Goal: Transaction & Acquisition: Purchase product/service

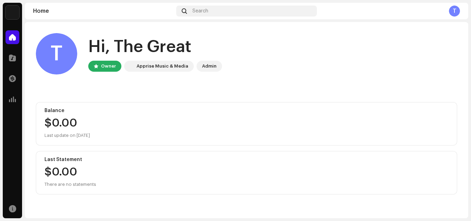
click at [453, 14] on div "T" at bounding box center [454, 11] width 11 height 11
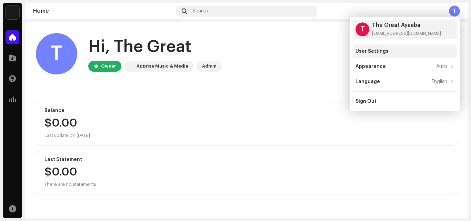
click at [370, 52] on div "User Settings" at bounding box center [372, 52] width 33 height 6
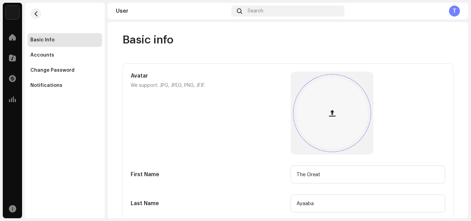
click at [340, 122] on div at bounding box center [332, 113] width 72 height 72
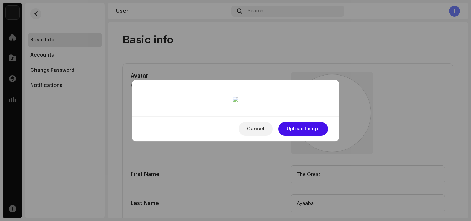
drag, startPoint x: 244, startPoint y: 108, endPoint x: 247, endPoint y: 135, distance: 26.7
drag, startPoint x: 247, startPoint y: 135, endPoint x: 243, endPoint y: 69, distance: 65.7
click at [243, 102] on div at bounding box center [235, 191] width 179 height 179
click at [322, 136] on button "Upload Image" at bounding box center [303, 129] width 50 height 14
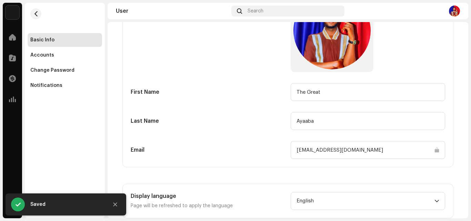
scroll to position [99, 0]
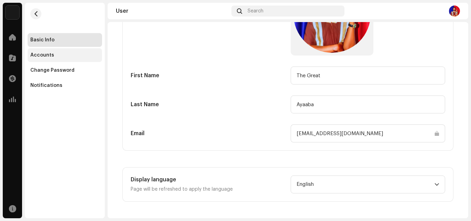
click at [77, 57] on div "Accounts" at bounding box center [64, 55] width 69 height 6
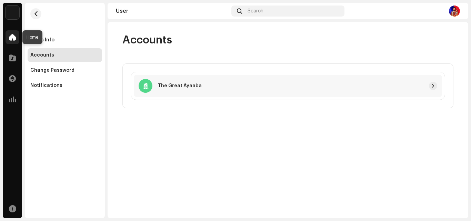
click at [15, 41] on div at bounding box center [13, 37] width 14 height 14
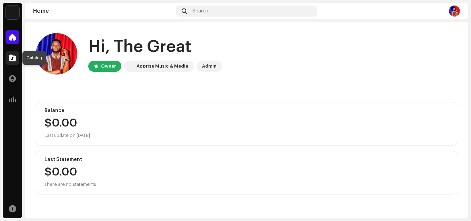
click at [9, 58] on span at bounding box center [12, 58] width 7 height 6
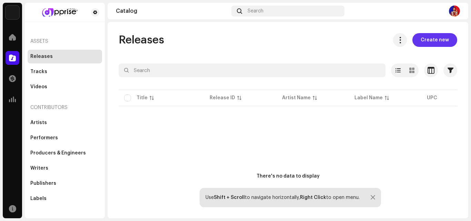
click at [422, 38] on span "Create new" at bounding box center [435, 40] width 28 height 14
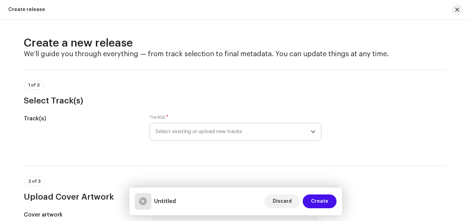
click at [311, 132] on icon "dropdown trigger" at bounding box center [313, 132] width 4 height 2
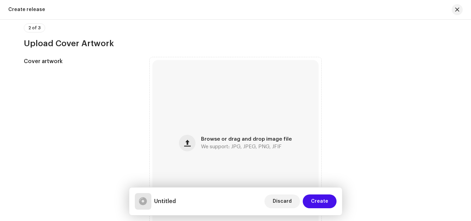
scroll to position [179, 0]
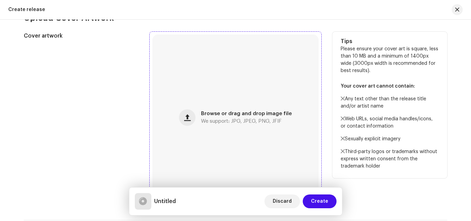
click at [188, 128] on div "Browse or drag and drop image file We support: JPG, JPEG, PNG, JFIF" at bounding box center [235, 117] width 166 height 166
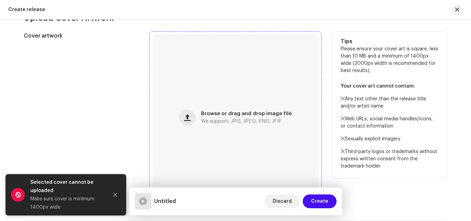
click at [217, 125] on div "Browse or drag and drop image file We support: JPG, JPEG, PNG, JFIF" at bounding box center [235, 117] width 166 height 166
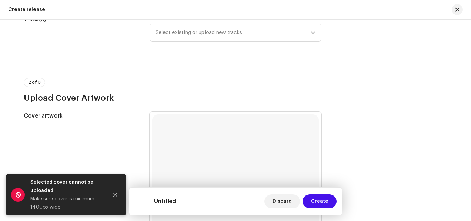
scroll to position [73, 0]
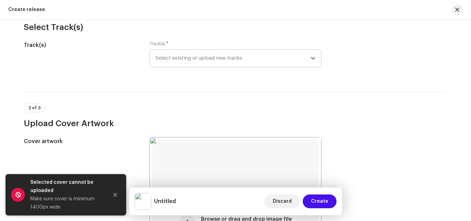
click at [313, 59] on icon "dropdown trigger" at bounding box center [313, 58] width 5 height 5
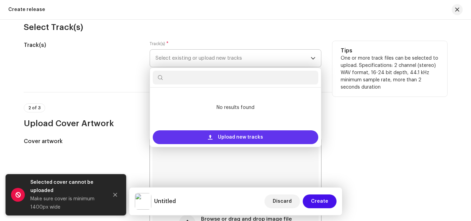
click at [246, 134] on span "Upload new tracks" at bounding box center [240, 137] width 45 height 14
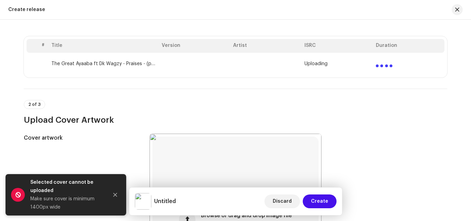
scroll to position [110, 0]
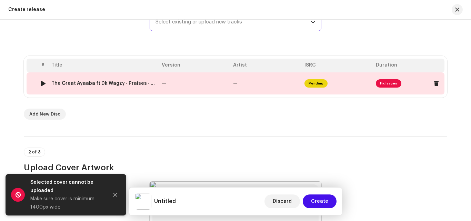
click at [390, 81] on span "Fix Issues" at bounding box center [389, 83] width 26 height 8
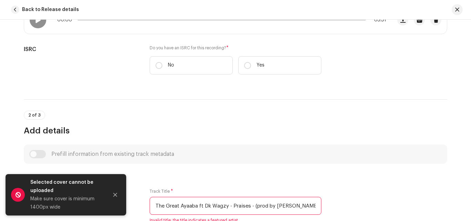
scroll to position [158, 0]
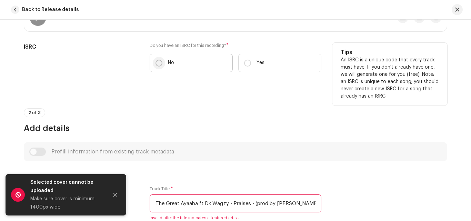
click at [157, 63] on input "No" at bounding box center [159, 63] width 7 height 7
radio input "true"
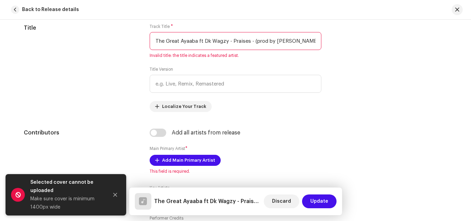
scroll to position [328, 0]
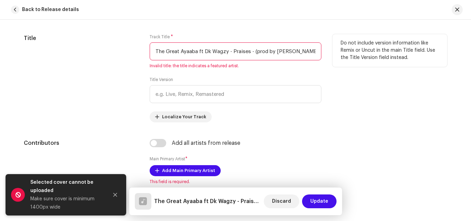
click at [230, 53] on input "The Great Ayaaba ft Dk Wagzy - Praises - (prod by [PERSON_NAME]).wav" at bounding box center [236, 51] width 172 height 18
drag, startPoint x: 203, startPoint y: 51, endPoint x: 226, endPoint y: 53, distance: 22.8
click at [226, 53] on input "The Great Ayaaba ft Dk Wagzy - Praises - (prod by [PERSON_NAME]).wav" at bounding box center [236, 51] width 172 height 18
drag, startPoint x: 231, startPoint y: 50, endPoint x: 338, endPoint y: 49, distance: 106.9
click at [338, 49] on div "Title Track Title * The Great Ayaaba ft Dk Wagzy - Praises - (prod by [PERSON_N…" at bounding box center [236, 78] width 424 height 88
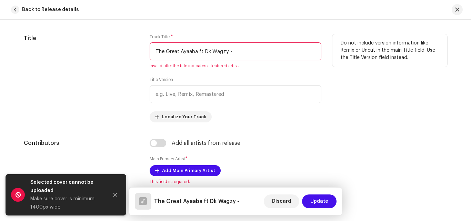
drag, startPoint x: 259, startPoint y: 53, endPoint x: 154, endPoint y: 52, distance: 105.2
click at [154, 52] on input "The Great Ayaaba ft Dk Wagzy -" at bounding box center [236, 51] width 172 height 18
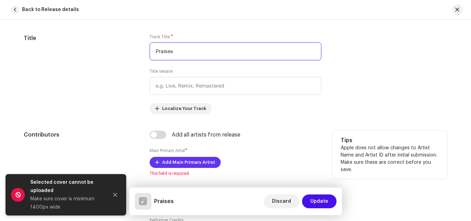
type input "Praises"
click at [169, 162] on span "Add Main Primary Artist" at bounding box center [188, 163] width 53 height 14
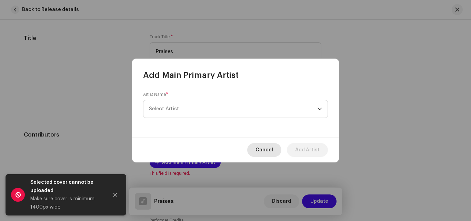
click at [264, 147] on span "Cancel" at bounding box center [265, 150] width 18 height 14
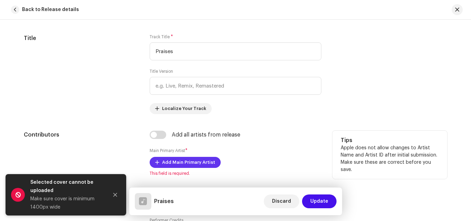
click at [177, 164] on span "Add Main Primary Artist" at bounding box center [188, 163] width 53 height 14
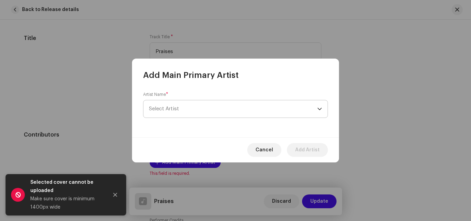
click at [317, 108] on span "Select Artist" at bounding box center [233, 108] width 168 height 17
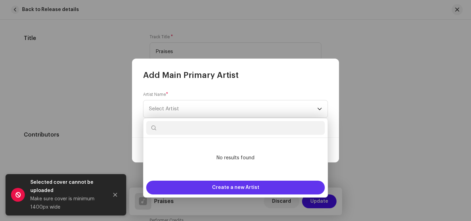
click at [215, 187] on span "Create a new Artist" at bounding box center [235, 188] width 47 height 14
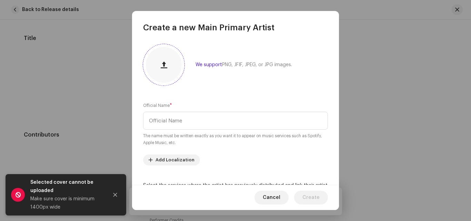
click at [169, 72] on div at bounding box center [164, 65] width 36 height 36
click at [178, 50] on span at bounding box center [180, 49] width 5 height 6
click at [165, 66] on span "button" at bounding box center [164, 65] width 7 height 6
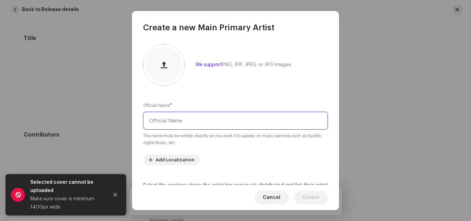
click at [165, 121] on input "text" at bounding box center [235, 121] width 185 height 18
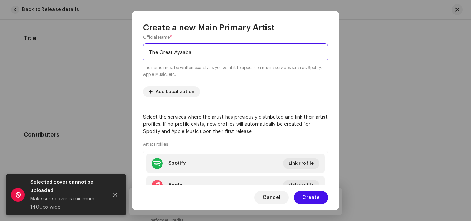
scroll to position [123, 0]
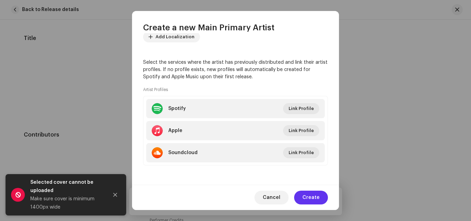
type input "The Great Ayaaba"
click at [317, 200] on span "Create" at bounding box center [311, 198] width 17 height 14
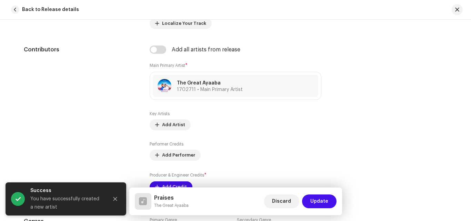
scroll to position [432, 0]
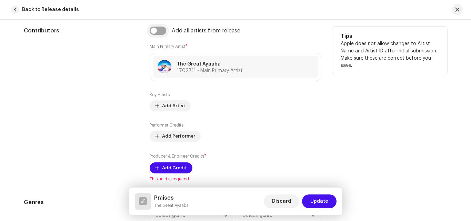
click at [157, 33] on input "checkbox" at bounding box center [158, 31] width 17 height 8
checkbox input "true"
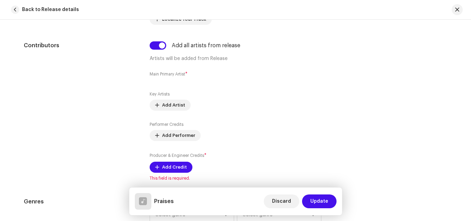
scroll to position [394, 0]
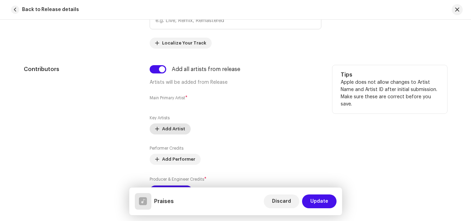
click at [164, 125] on span "Add Artist" at bounding box center [173, 129] width 23 height 14
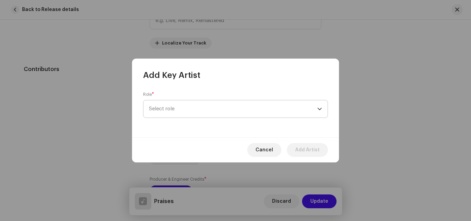
click at [273, 113] on span "Select role" at bounding box center [233, 108] width 168 height 17
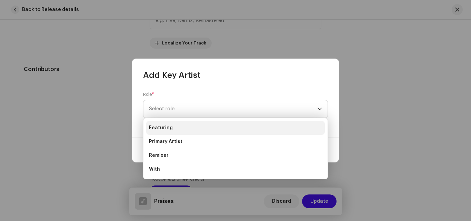
click at [153, 127] on span "Featuring" at bounding box center [161, 128] width 24 height 7
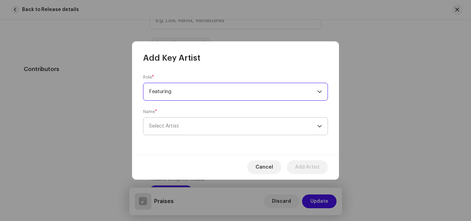
click at [163, 124] on span "Select Artist" at bounding box center [164, 125] width 30 height 5
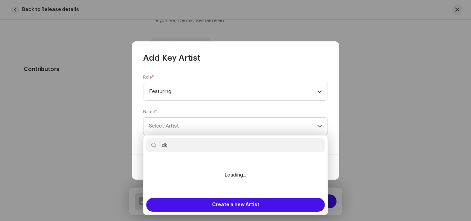
type input "d"
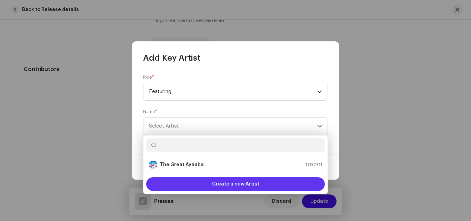
click at [219, 181] on span "Create a new Artist" at bounding box center [235, 184] width 47 height 14
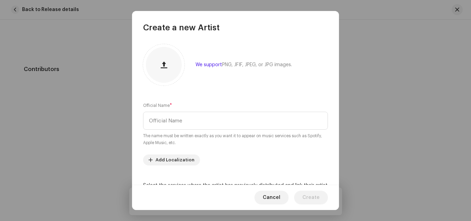
scroll to position [0, 0]
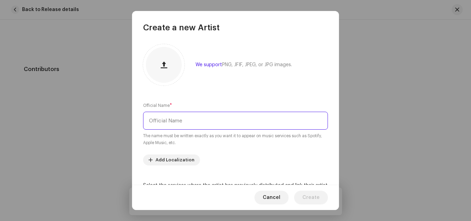
click at [266, 112] on input "text" at bounding box center [235, 121] width 185 height 18
type input "Dk Wagzy"
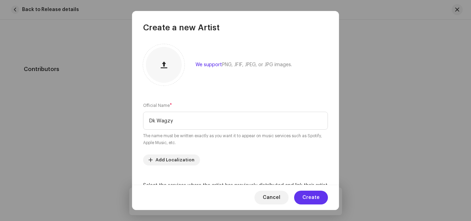
click at [316, 197] on span "Create" at bounding box center [311, 198] width 17 height 14
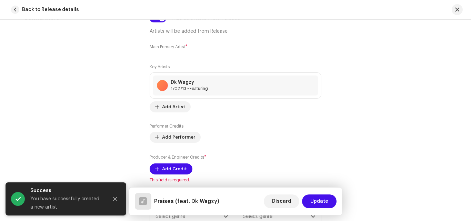
scroll to position [472, 0]
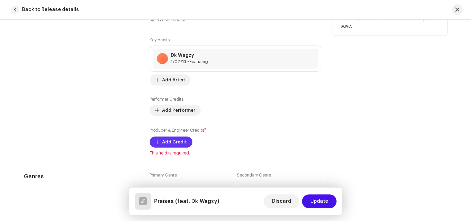
click at [166, 143] on span "Add Credit" at bounding box center [174, 142] width 25 height 14
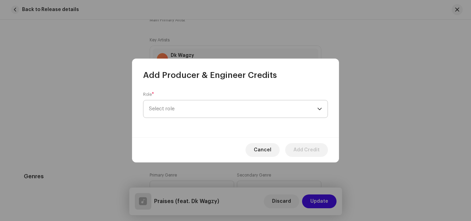
click at [216, 112] on span "Select role" at bounding box center [233, 108] width 168 height 17
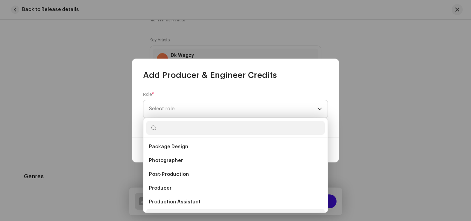
scroll to position [246, 0]
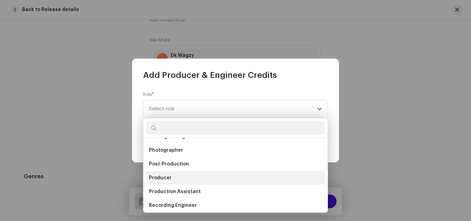
click at [164, 178] on span "Producer" at bounding box center [160, 178] width 23 height 7
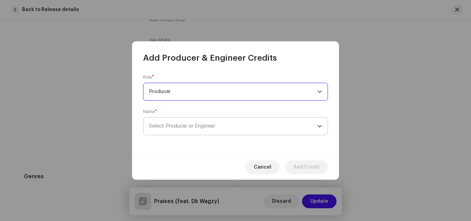
click at [184, 121] on span "Select Producer or Engineer" at bounding box center [233, 126] width 168 height 17
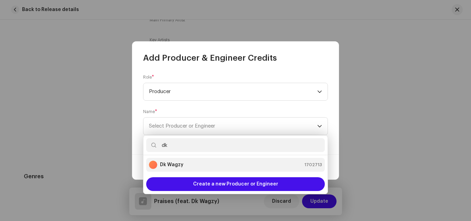
type input "dk"
click at [182, 168] on div "Dk Wagzy" at bounding box center [166, 165] width 34 height 8
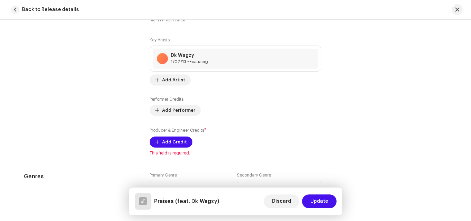
click at [339, 130] on div "Add Producer & Engineer Credits Role * Producer Name * [PERSON_NAME] 1702713 Ad…" at bounding box center [235, 110] width 471 height 221
click at [165, 142] on span "Add Credit" at bounding box center [174, 142] width 25 height 14
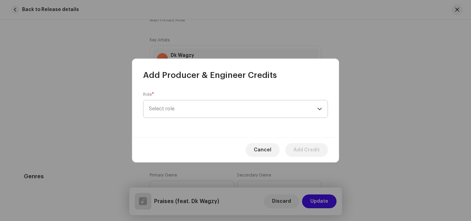
click at [231, 109] on span "Select role" at bounding box center [233, 108] width 168 height 17
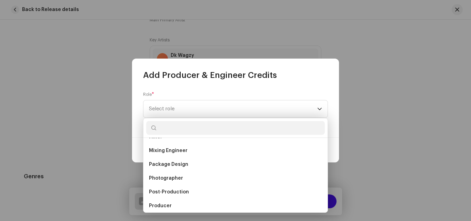
scroll to position [223, 0]
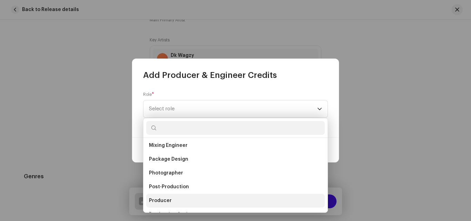
click at [190, 197] on li "Producer" at bounding box center [235, 201] width 179 height 14
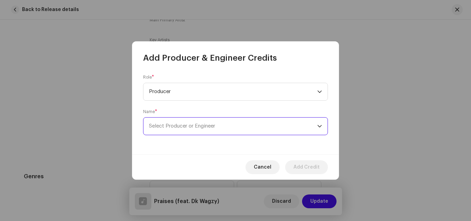
drag, startPoint x: 188, startPoint y: 129, endPoint x: 212, endPoint y: 132, distance: 24.3
click at [212, 132] on span "Select Producer or Engineer" at bounding box center [233, 126] width 168 height 17
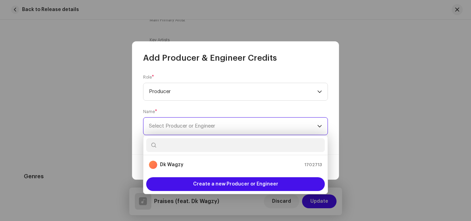
click at [212, 131] on span "Select Producer or Engineer" at bounding box center [233, 126] width 168 height 17
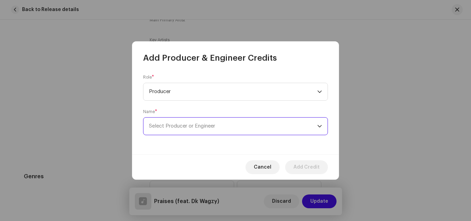
click at [212, 131] on span "Select Producer or Engineer" at bounding box center [233, 126] width 168 height 17
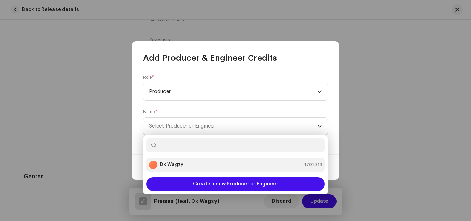
click at [182, 162] on strong "Dk Wagzy" at bounding box center [171, 164] width 23 height 7
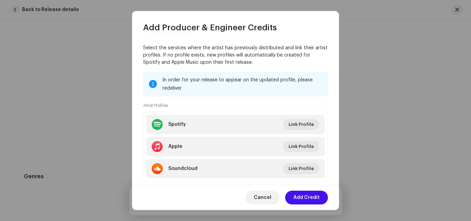
scroll to position [107, 0]
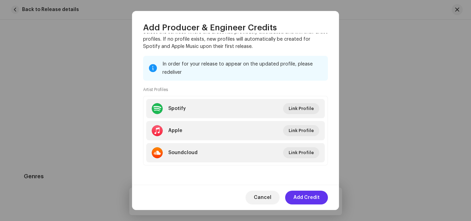
click at [313, 199] on span "Add Credit" at bounding box center [307, 198] width 26 height 14
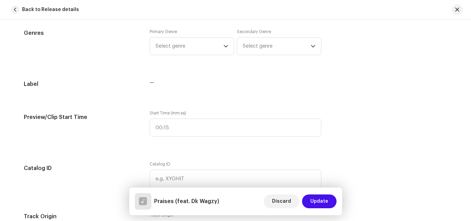
scroll to position [611, 0]
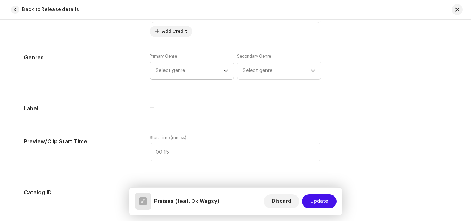
click at [228, 70] on p-select "Select genre" at bounding box center [192, 71] width 85 height 18
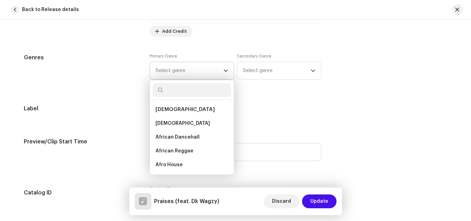
click at [224, 70] on icon "dropdown trigger" at bounding box center [226, 71] width 4 height 2
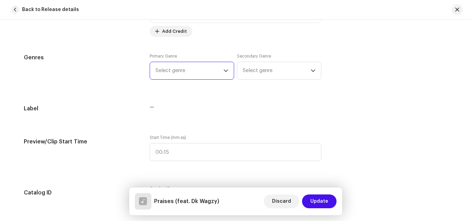
click at [224, 70] on icon "dropdown trigger" at bounding box center [226, 71] width 4 height 2
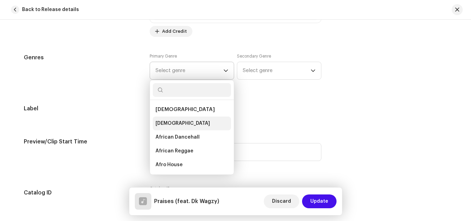
click at [192, 126] on li "[DEMOGRAPHIC_DATA]" at bounding box center [192, 124] width 78 height 14
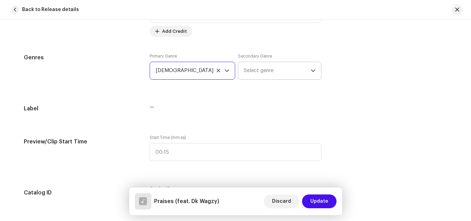
click at [285, 63] on span "Select genre" at bounding box center [277, 70] width 67 height 17
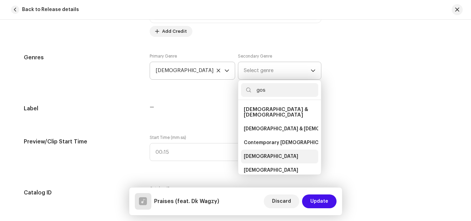
type input "gos"
click at [250, 153] on span "[DEMOGRAPHIC_DATA]" at bounding box center [271, 156] width 55 height 7
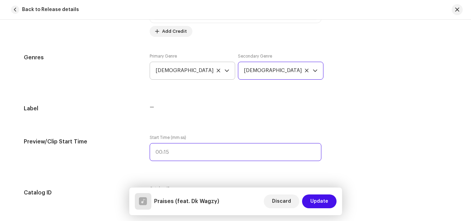
type input ":"
click at [250, 150] on input ":" at bounding box center [236, 152] width 172 height 18
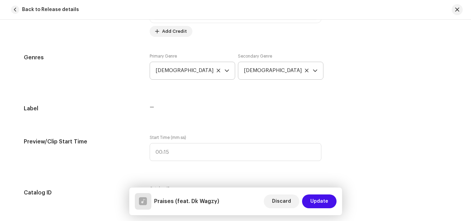
click at [317, 129] on div "Track details Complete the following to finalize your track. 1 of 3 Add Audio F…" at bounding box center [236, 180] width 446 height 1511
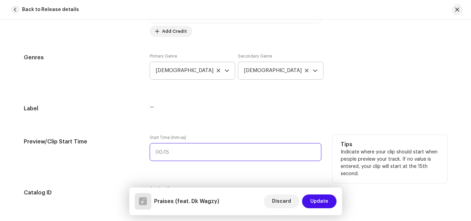
type input ":"
click at [169, 155] on input ":" at bounding box center [236, 152] width 172 height 18
click at [151, 151] on input ":" at bounding box center [236, 152] width 172 height 18
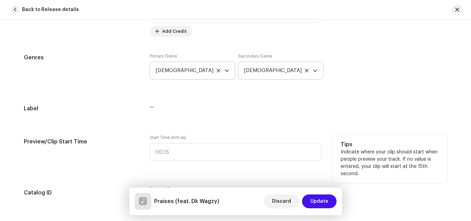
click at [198, 162] on div "Start Time (mm:ss)" at bounding box center [236, 152] width 172 height 34
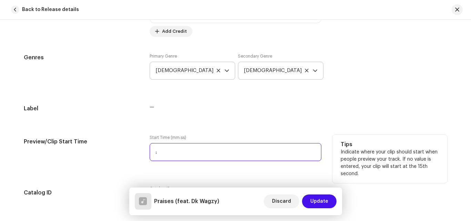
click at [164, 152] on input ":" at bounding box center [236, 152] width 172 height 18
type input "00:17"
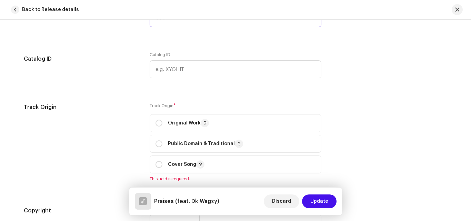
scroll to position [748, 0]
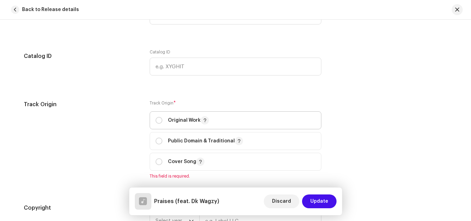
click at [160, 117] on div "Original Work" at bounding box center [182, 120] width 53 height 8
radio input "true"
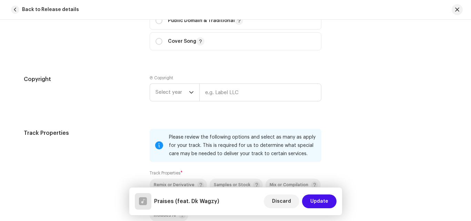
scroll to position [871, 0]
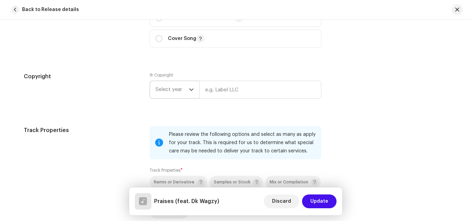
click at [189, 90] on icon "dropdown trigger" at bounding box center [191, 89] width 5 height 5
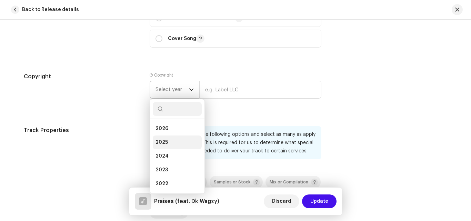
click at [176, 139] on li "2025" at bounding box center [177, 143] width 49 height 14
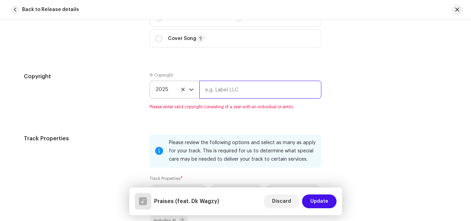
click at [226, 93] on input "text" at bounding box center [260, 90] width 122 height 18
type input "The Great Ayaaba"
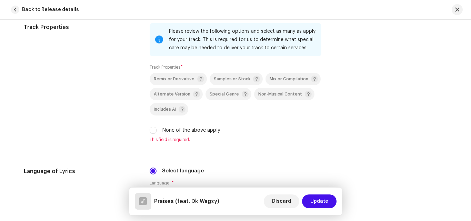
scroll to position [977, 0]
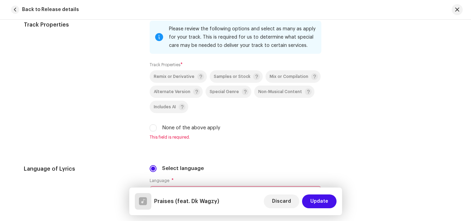
click at [157, 128] on div "None of the above apply" at bounding box center [236, 128] width 172 height 8
click at [152, 129] on input "None of the above apply" at bounding box center [153, 128] width 7 height 7
checkbox input "true"
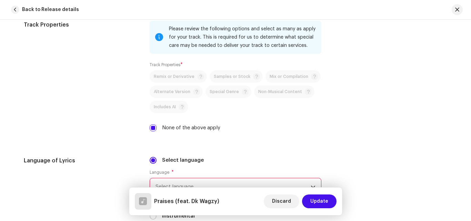
click at [295, 185] on span "Select language" at bounding box center [233, 186] width 155 height 17
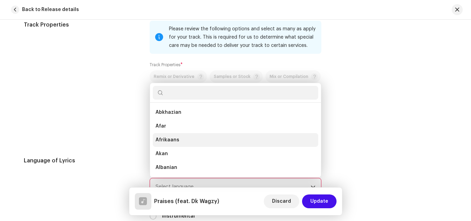
click at [197, 141] on li "Afrikaans" at bounding box center [236, 140] width 166 height 14
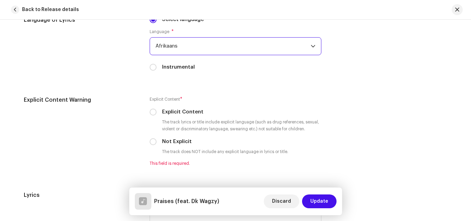
scroll to position [1120, 0]
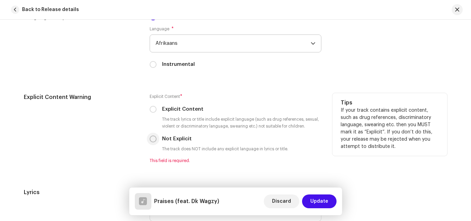
click at [151, 141] on input "Not Explicit" at bounding box center [153, 139] width 7 height 7
radio input "true"
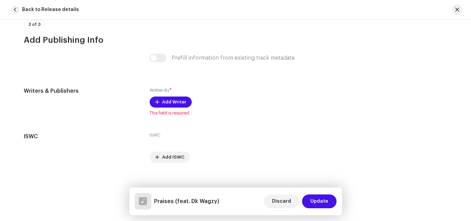
scroll to position [1356, 0]
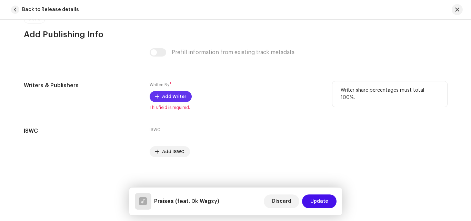
click at [167, 95] on span "Add Writer" at bounding box center [174, 97] width 24 height 14
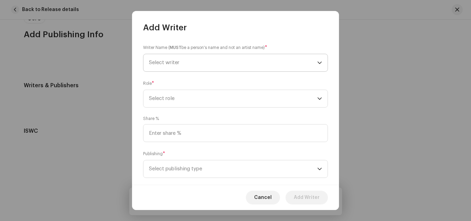
click at [166, 63] on span "Select writer" at bounding box center [164, 62] width 30 height 5
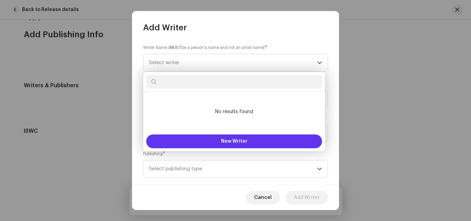
click at [236, 146] on button "New Writer" at bounding box center [234, 142] width 176 height 14
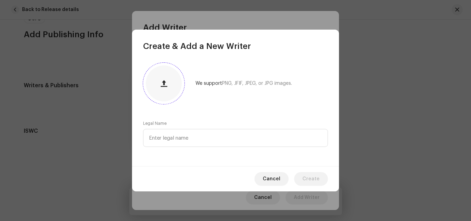
click at [160, 83] on button "button" at bounding box center [164, 83] width 17 height 17
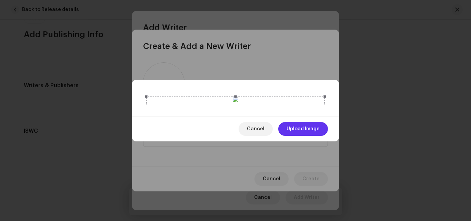
click at [311, 136] on span "Upload Image" at bounding box center [303, 129] width 33 height 14
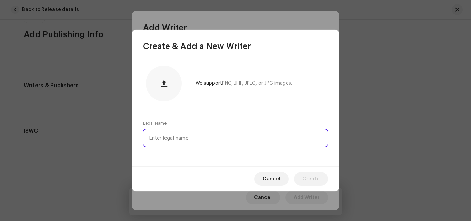
click at [209, 136] on input "text" at bounding box center [235, 138] width 185 height 18
type input "The Great Ayaaba"
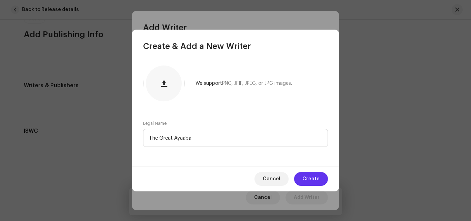
click at [322, 179] on button "Create" at bounding box center [311, 179] width 34 height 14
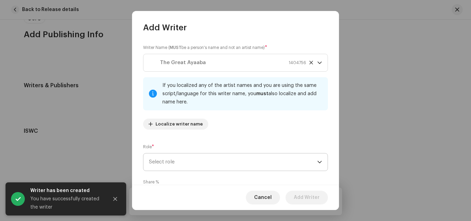
click at [317, 161] on icon "dropdown trigger" at bounding box center [319, 162] width 5 height 5
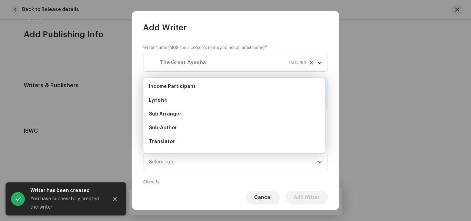
scroll to position [69, 0]
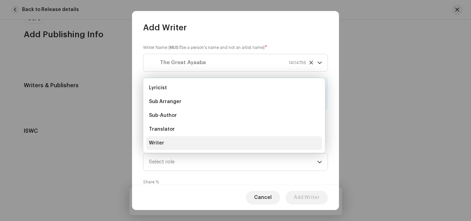
click at [161, 140] on span "Writer" at bounding box center [156, 143] width 15 height 7
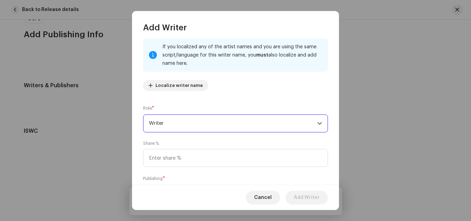
scroll to position [60, 0]
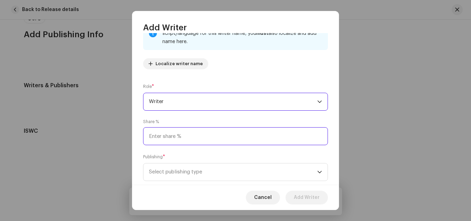
click at [195, 135] on input at bounding box center [235, 136] width 185 height 18
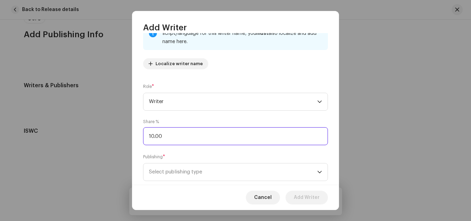
type input "100.00"
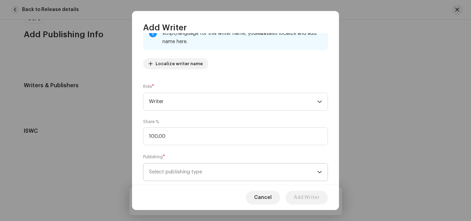
click at [318, 170] on icon "dropdown trigger" at bounding box center [319, 172] width 5 height 5
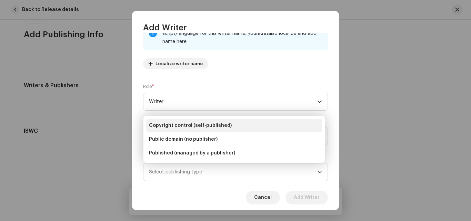
click at [234, 122] on li "Copyright control (self-published)" at bounding box center [234, 126] width 176 height 14
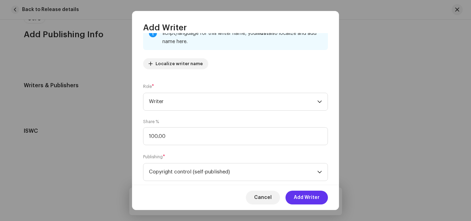
click at [317, 196] on span "Add Writer" at bounding box center [307, 198] width 26 height 14
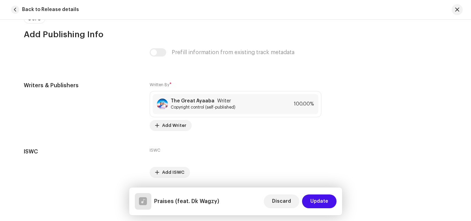
scroll to position [1379, 0]
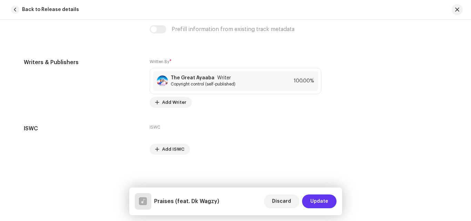
click at [324, 199] on span "Update" at bounding box center [319, 202] width 18 height 14
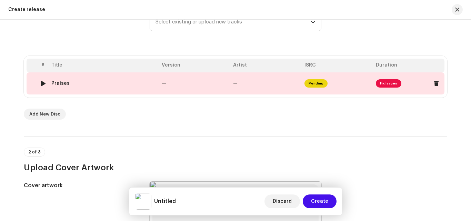
click at [387, 83] on span "Fix Issues" at bounding box center [389, 83] width 26 height 8
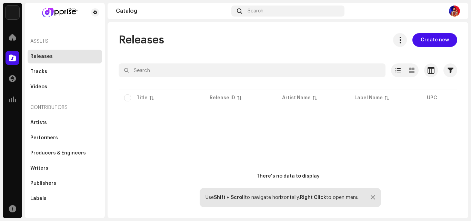
click at [374, 198] on div at bounding box center [373, 198] width 4 height 6
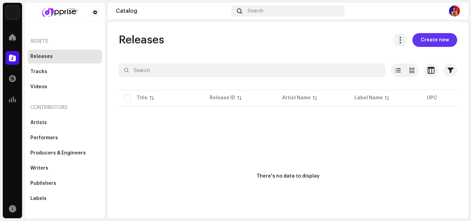
click at [421, 46] on span "Create new" at bounding box center [435, 40] width 28 height 14
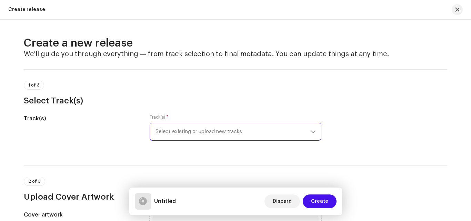
click at [256, 132] on span "Select existing or upload new tracks" at bounding box center [233, 131] width 155 height 17
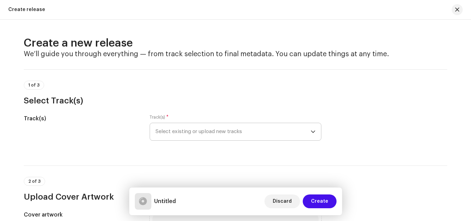
click at [311, 131] on icon "dropdown trigger" at bounding box center [313, 131] width 5 height 5
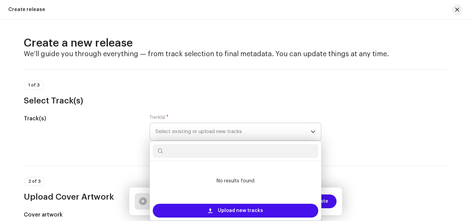
click at [168, 152] on input "text" at bounding box center [236, 151] width 166 height 14
type input "pra"
click at [76, 133] on div "Track(s)" at bounding box center [81, 132] width 115 height 34
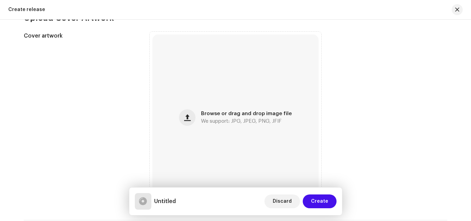
scroll to position [183, 0]
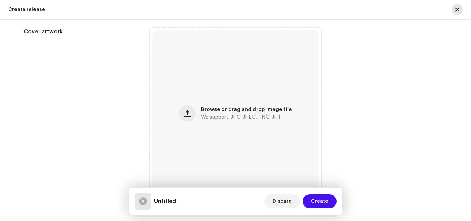
click at [458, 12] on button "button" at bounding box center [457, 9] width 11 height 11
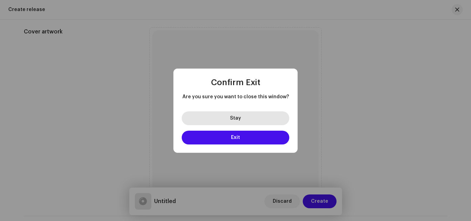
click at [252, 114] on button "Stay" at bounding box center [236, 118] width 108 height 14
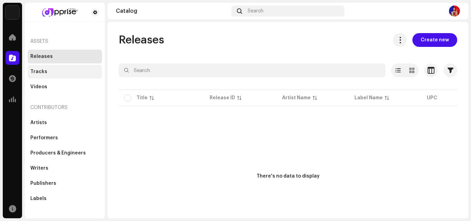
click at [52, 71] on div "Tracks" at bounding box center [64, 72] width 69 height 6
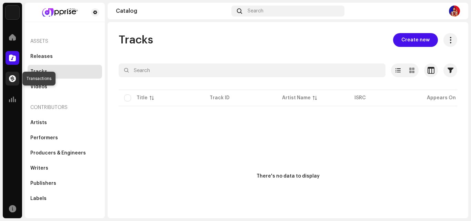
click at [19, 84] on div at bounding box center [13, 79] width 14 height 14
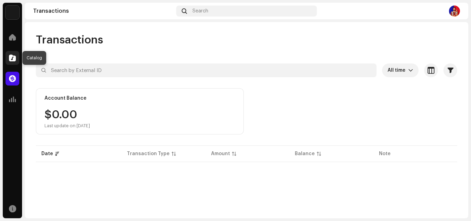
click at [12, 55] on span at bounding box center [12, 58] width 7 height 6
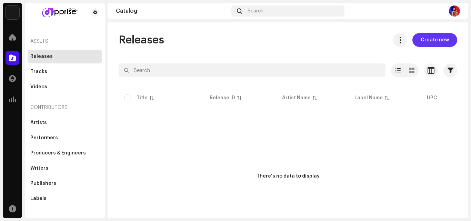
click at [417, 43] on button "Create new" at bounding box center [435, 40] width 45 height 14
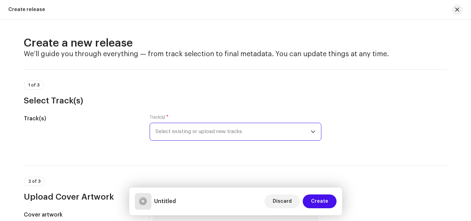
click at [225, 132] on span "Select existing or upload new tracks" at bounding box center [233, 131] width 155 height 17
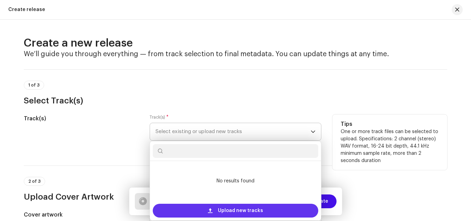
click at [265, 207] on div "Upload new tracks" at bounding box center [236, 211] width 166 height 14
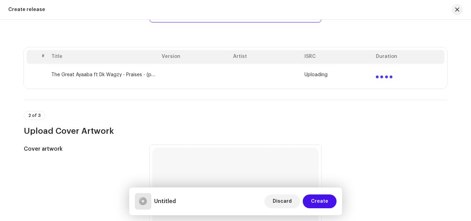
scroll to position [213, 0]
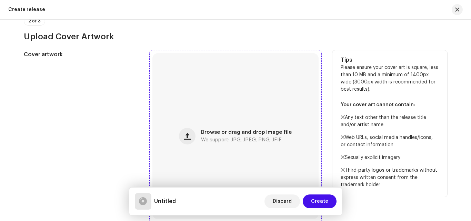
click at [272, 142] on span "We support: JPG, JPEG, PNG, JFIF" at bounding box center [241, 140] width 81 height 5
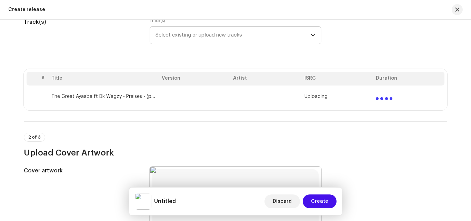
scroll to position [88, 0]
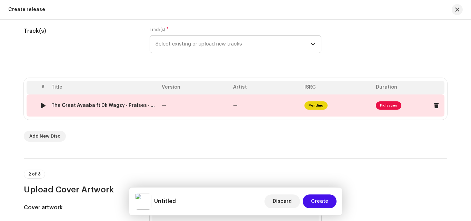
click at [380, 104] on span "Fix Issues" at bounding box center [389, 105] width 26 height 8
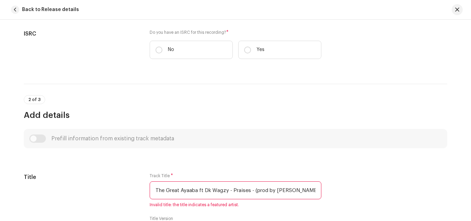
scroll to position [174, 0]
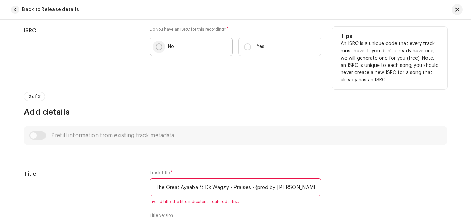
click at [156, 44] on input "No" at bounding box center [159, 46] width 7 height 7
radio input "true"
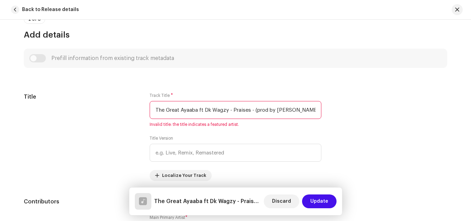
scroll to position [323, 0]
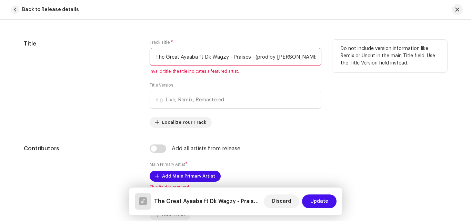
click at [208, 53] on input "The Great Ayaaba ft Dk Wagzy - Praises - (prod by [PERSON_NAME]).wav" at bounding box center [236, 57] width 172 height 18
drag, startPoint x: 231, startPoint y: 58, endPoint x: 171, endPoint y: 71, distance: 61.6
click at [171, 71] on div "Track Title * The Great Ayaaba ft Dk Wagzy - Praises - (prod by [PERSON_NAME]).…" at bounding box center [236, 57] width 172 height 34
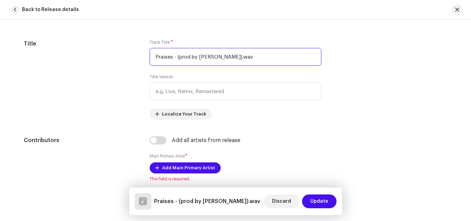
drag, startPoint x: 171, startPoint y: 60, endPoint x: 346, endPoint y: 132, distance: 188.7
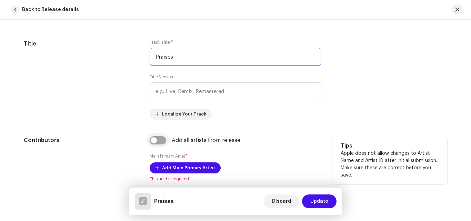
type input "Praises"
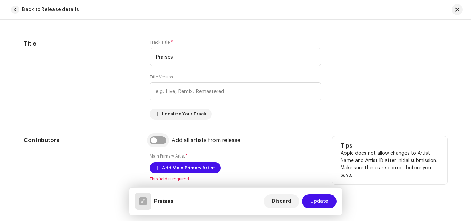
click at [160, 142] on input "checkbox" at bounding box center [158, 140] width 17 height 8
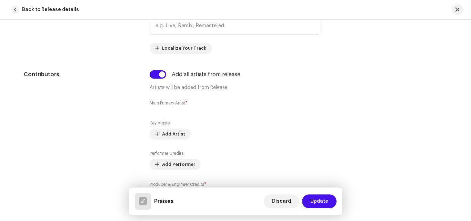
scroll to position [396, 0]
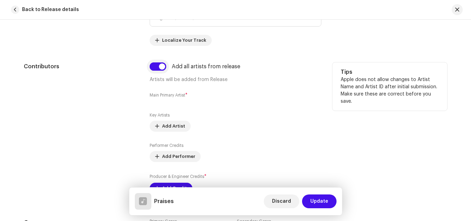
click at [158, 69] on input "checkbox" at bounding box center [158, 66] width 17 height 8
checkbox input "false"
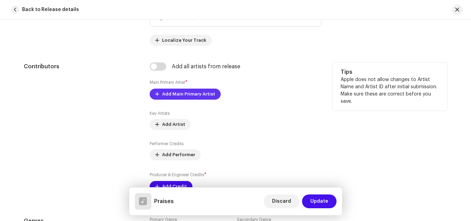
click at [175, 93] on span "Add Main Primary Artist" at bounding box center [188, 94] width 53 height 14
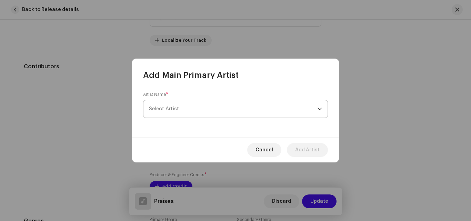
click at [193, 106] on span "Select Artist" at bounding box center [233, 108] width 168 height 17
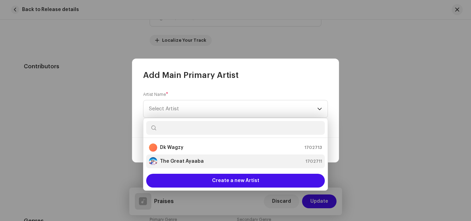
click at [180, 160] on strong "The Great Ayaaba" at bounding box center [182, 161] width 44 height 7
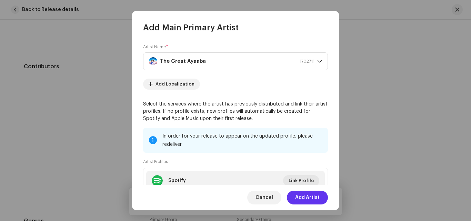
click at [313, 194] on span "Add Artist" at bounding box center [307, 198] width 24 height 14
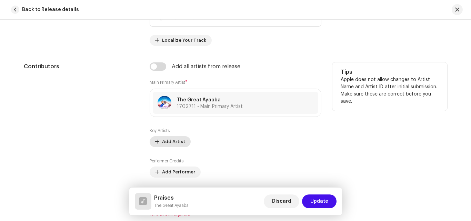
click at [164, 140] on span "Add Artist" at bounding box center [173, 142] width 23 height 14
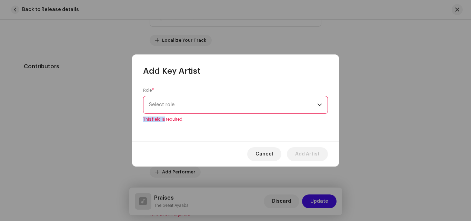
drag, startPoint x: 164, startPoint y: 140, endPoint x: 211, endPoint y: 104, distance: 58.9
click at [211, 104] on div "Add Key Artist Role * Select role This field is required. Cancel Add Artist" at bounding box center [235, 111] width 207 height 112
click at [211, 104] on span "Select role" at bounding box center [233, 104] width 168 height 17
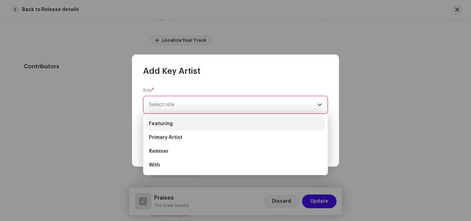
click at [166, 123] on span "Featuring" at bounding box center [161, 123] width 24 height 7
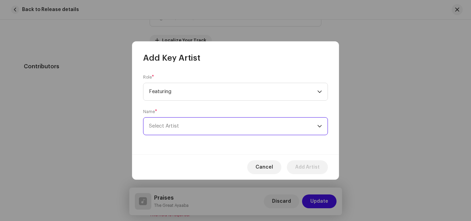
click at [231, 122] on span "Select Artist" at bounding box center [233, 126] width 168 height 17
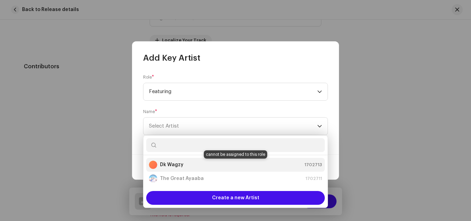
click at [184, 162] on div "Dk Wagzy 1702713" at bounding box center [235, 165] width 173 height 8
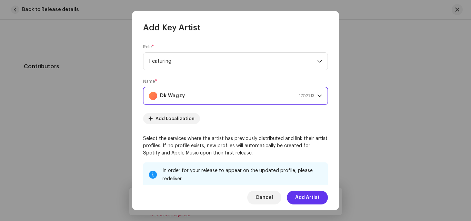
click at [313, 198] on span "Add Artist" at bounding box center [307, 198] width 24 height 14
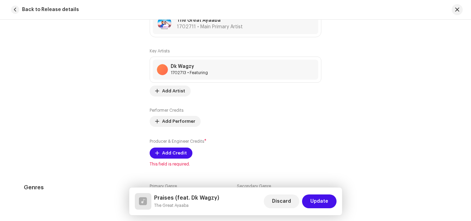
scroll to position [481, 0]
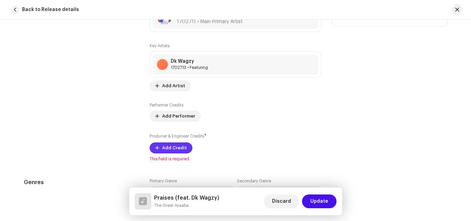
click at [176, 145] on span "Add Credit" at bounding box center [174, 148] width 25 height 14
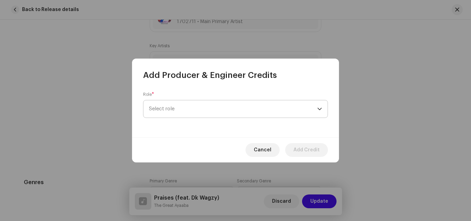
click at [293, 103] on span "Select role" at bounding box center [233, 108] width 168 height 17
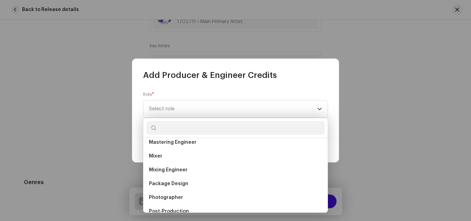
scroll to position [209, 0]
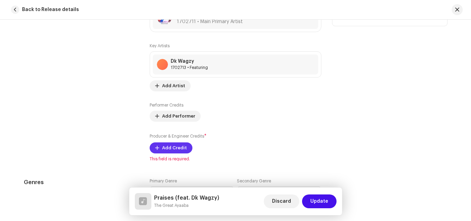
click at [162, 148] on span "Add Credit" at bounding box center [174, 148] width 25 height 14
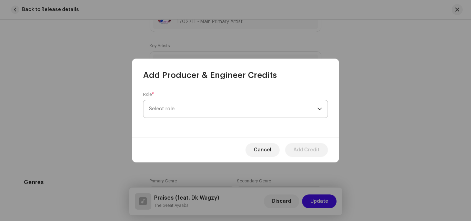
click at [298, 112] on span "Select role" at bounding box center [233, 108] width 168 height 17
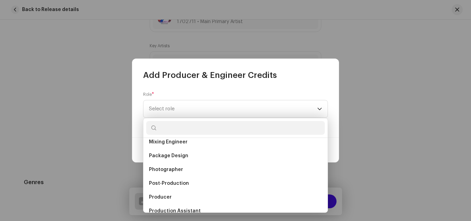
scroll to position [232, 0]
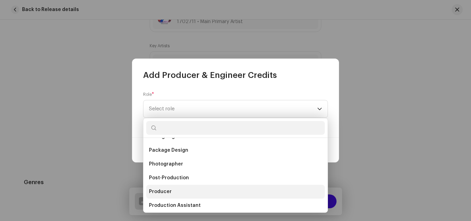
click at [168, 193] on span "Producer" at bounding box center [160, 191] width 23 height 7
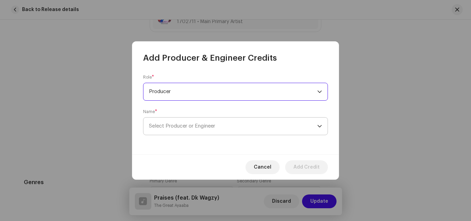
click at [315, 130] on span "Select Producer or Engineer" at bounding box center [233, 126] width 168 height 17
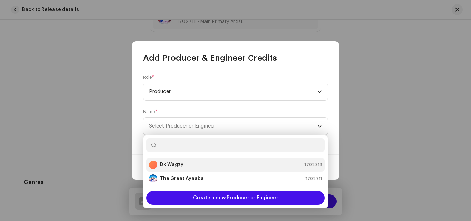
click at [160, 161] on strong "Dk Wagzy" at bounding box center [171, 164] width 23 height 7
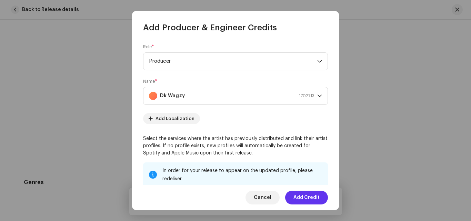
click at [303, 199] on span "Add Credit" at bounding box center [307, 198] width 26 height 14
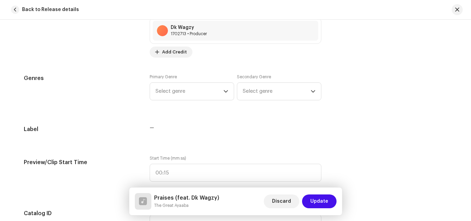
scroll to position [609, 0]
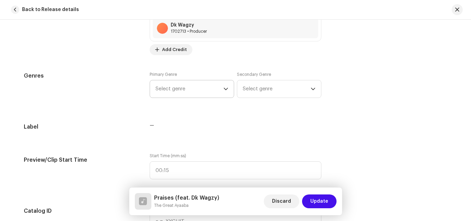
click at [215, 89] on span "Select genre" at bounding box center [190, 88] width 68 height 17
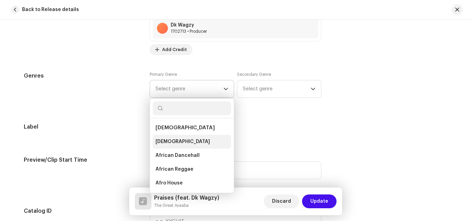
click at [166, 138] on li "[DEMOGRAPHIC_DATA]" at bounding box center [192, 142] width 78 height 14
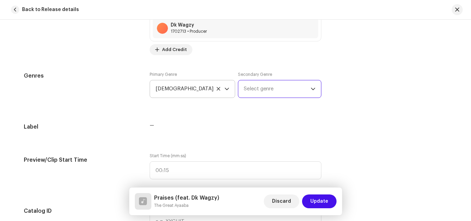
click at [259, 85] on span "Select genre" at bounding box center [277, 88] width 67 height 17
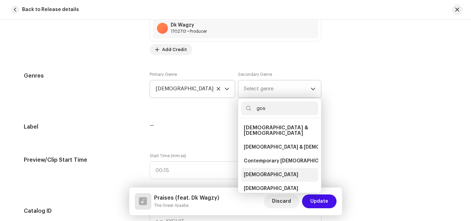
type input "gos"
click at [252, 172] on span "[DEMOGRAPHIC_DATA]" at bounding box center [271, 174] width 55 height 7
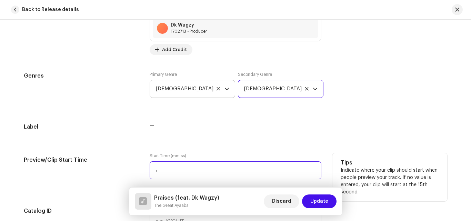
click at [197, 174] on input ":" at bounding box center [236, 170] width 172 height 18
type input "00:17"
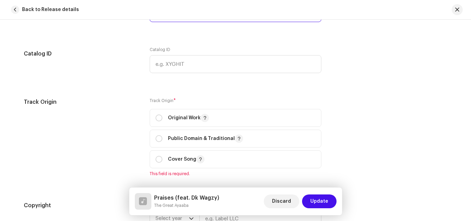
scroll to position [774, 0]
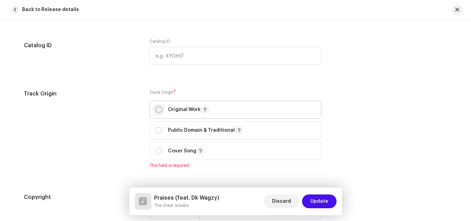
click at [158, 111] on input "radio" at bounding box center [159, 109] width 7 height 7
radio input "true"
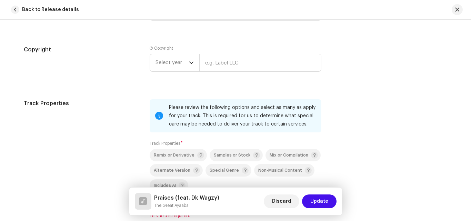
scroll to position [917, 0]
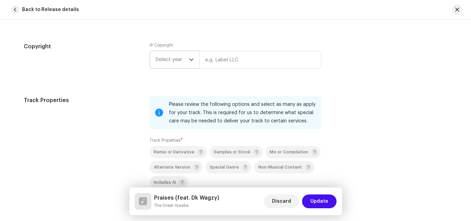
click at [192, 60] on icon "dropdown trigger" at bounding box center [191, 59] width 5 height 5
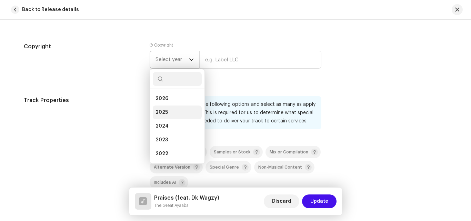
click at [159, 113] on span "2025" at bounding box center [162, 112] width 12 height 7
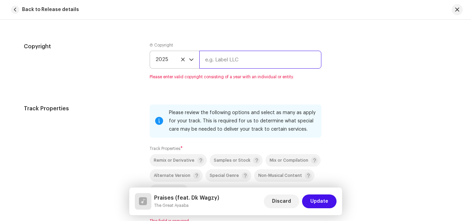
click at [207, 62] on input "text" at bounding box center [260, 60] width 122 height 18
type input "The Great Ayaaba"
click at [370, 105] on div "Track Properties Please review the following options and select as many as appl…" at bounding box center [236, 169] width 424 height 128
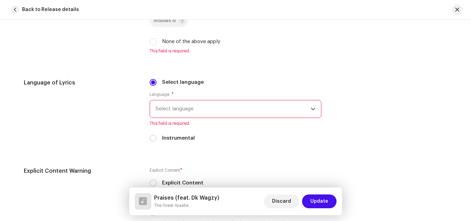
scroll to position [1081, 0]
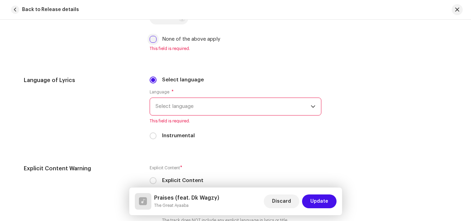
click at [152, 41] on input "None of the above apply" at bounding box center [153, 39] width 7 height 7
checkbox input "true"
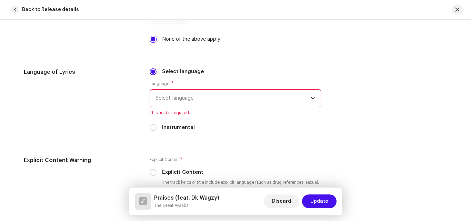
click at [216, 100] on span "Select language" at bounding box center [233, 98] width 155 height 17
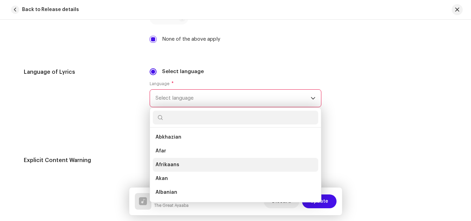
click at [185, 167] on li "Afrikaans" at bounding box center [236, 165] width 166 height 14
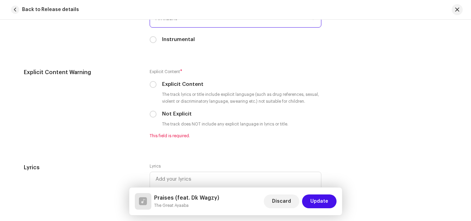
scroll to position [1171, 0]
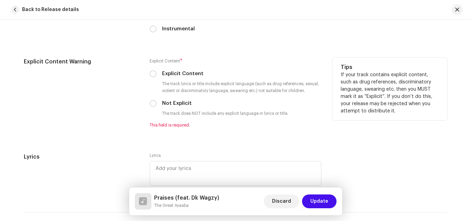
click at [148, 103] on div "Explicit Content Warning Explicit Content * Explicit Content The track lyrics o…" at bounding box center [236, 97] width 424 height 79
click at [152, 103] on input "Not Explicit" at bounding box center [153, 103] width 7 height 7
radio input "true"
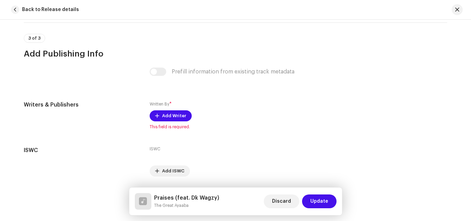
scroll to position [1374, 0]
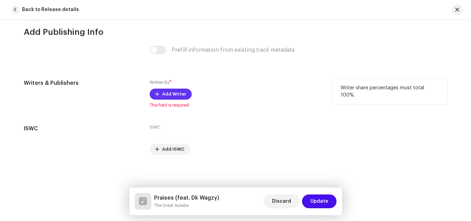
click at [166, 92] on span "Add Writer" at bounding box center [174, 94] width 24 height 14
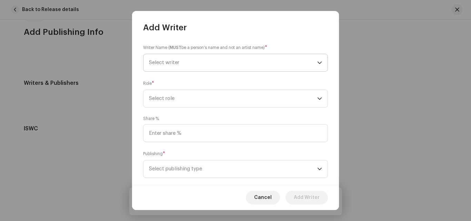
click at [166, 69] on span "Select writer" at bounding box center [233, 62] width 168 height 17
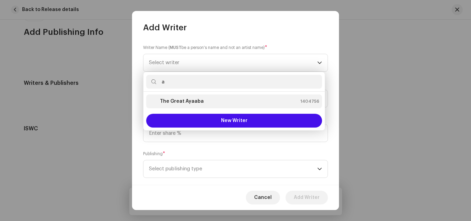
type input "a"
click at [192, 100] on strong "The Great Ayaaba" at bounding box center [182, 101] width 44 height 7
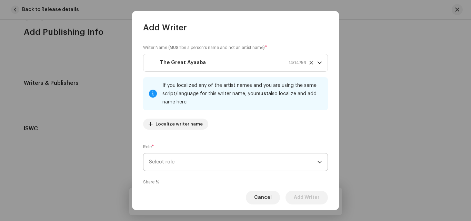
click at [202, 163] on span "Select role" at bounding box center [233, 162] width 168 height 17
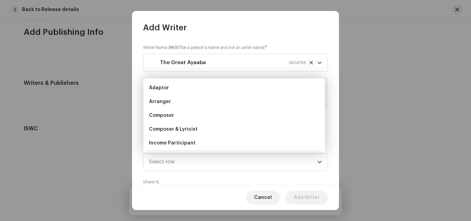
scroll to position [11, 0]
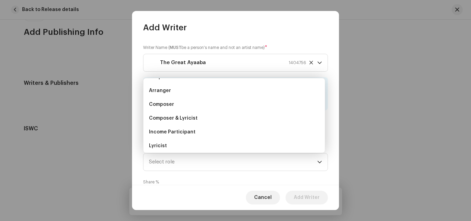
click at [322, 136] on ul "Adaptor Arranger Composer Composer & Lyricist Income Participant Lyricist Sub A…" at bounding box center [234, 139] width 181 height 144
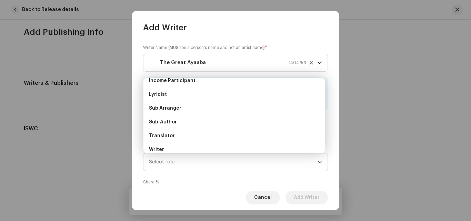
scroll to position [69, 0]
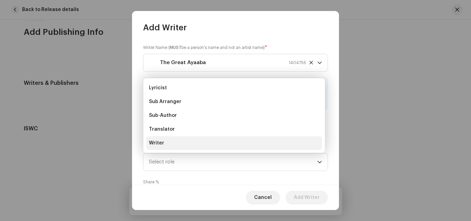
click at [152, 142] on span "Writer" at bounding box center [156, 143] width 15 height 7
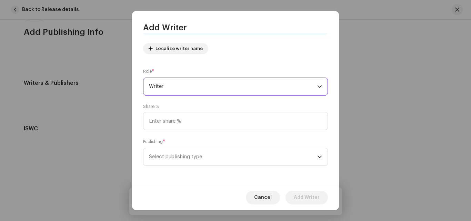
scroll to position [76, 0]
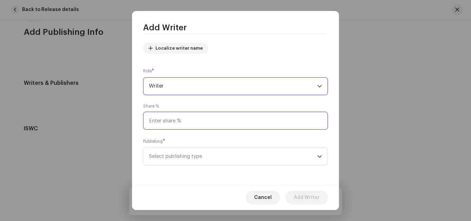
click at [186, 121] on input at bounding box center [235, 121] width 185 height 18
type input "100.00"
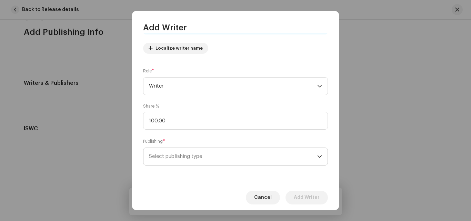
click at [318, 156] on icon "dropdown trigger" at bounding box center [320, 157] width 4 height 2
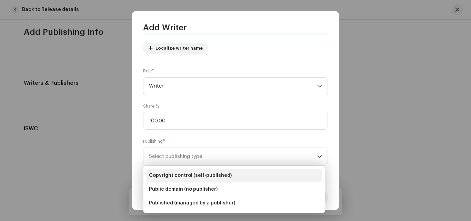
click at [197, 177] on span "Copyright control (self-published)" at bounding box center [190, 175] width 83 height 7
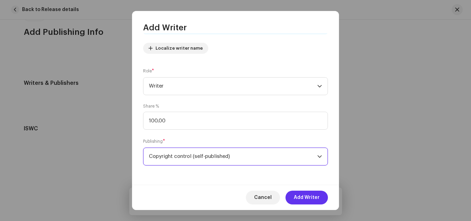
click at [308, 196] on span "Add Writer" at bounding box center [307, 198] width 26 height 14
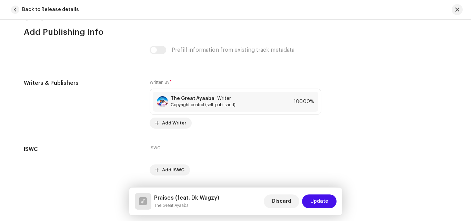
scroll to position [1395, 0]
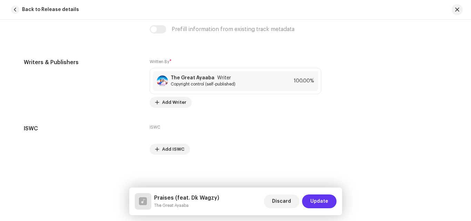
click at [320, 201] on span "Update" at bounding box center [319, 202] width 18 height 14
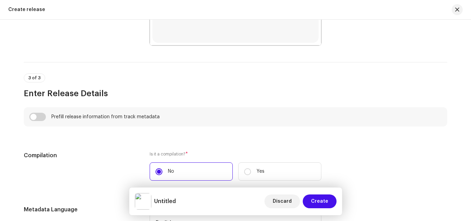
scroll to position [428, 0]
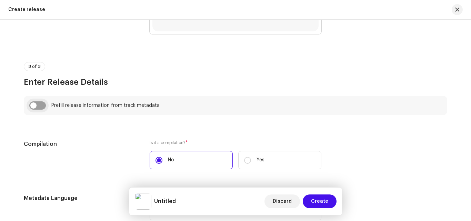
click at [38, 103] on input "checkbox" at bounding box center [37, 105] width 17 height 8
checkbox input "true"
type input "Praises"
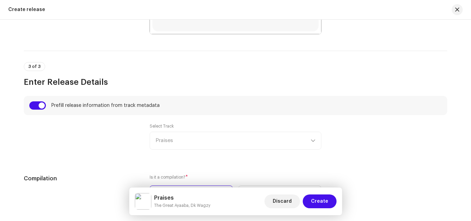
click at [278, 138] on div "Select Track Praises" at bounding box center [236, 136] width 172 height 26
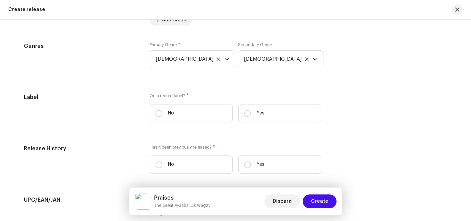
scroll to position [1020, 0]
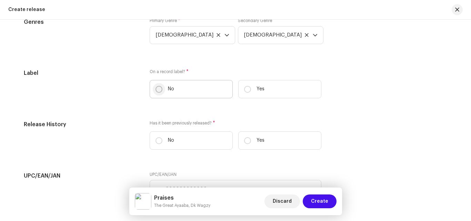
click at [156, 89] on input "No" at bounding box center [159, 89] width 7 height 7
radio input "true"
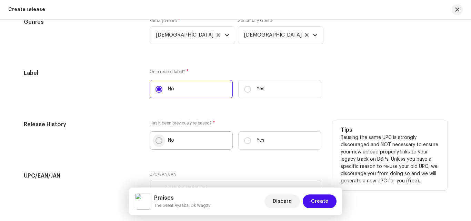
click at [158, 139] on input "No" at bounding box center [159, 140] width 7 height 7
radio input "true"
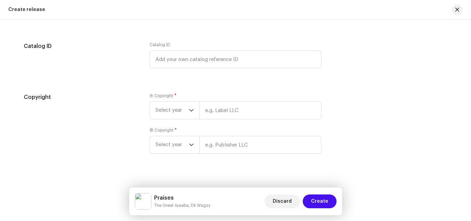
scroll to position [1208, 0]
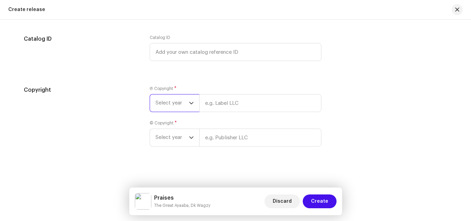
click at [165, 103] on span "Select year" at bounding box center [172, 103] width 33 height 17
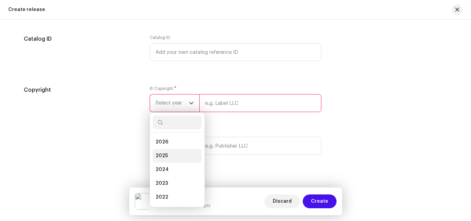
click at [167, 151] on li "2025" at bounding box center [177, 156] width 49 height 14
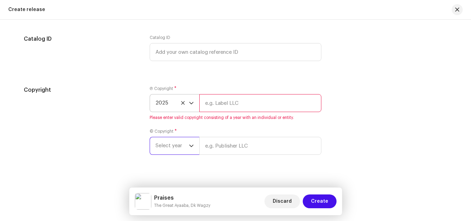
drag, startPoint x: 167, startPoint y: 151, endPoint x: 234, endPoint y: 98, distance: 85.7
click at [234, 98] on div "Ⓟ Copyright * 2025 Please enter valid copyright consisting of a year with an in…" at bounding box center [236, 124] width 172 height 77
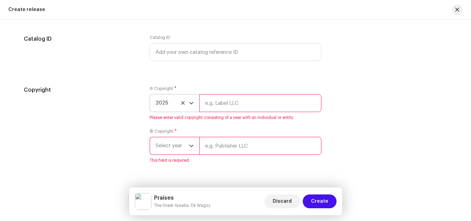
click at [234, 98] on input "text" at bounding box center [260, 103] width 122 height 18
type input "The Great Ayaaba"
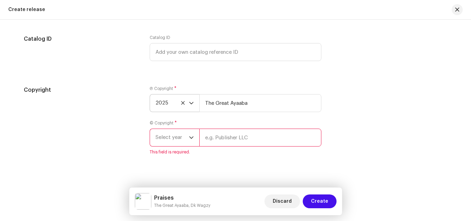
click at [174, 140] on span "Select year" at bounding box center [172, 137] width 33 height 17
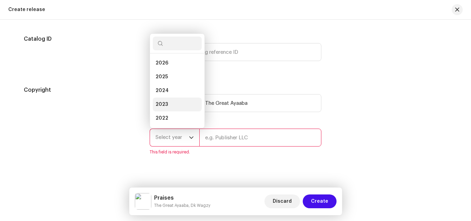
scroll to position [11, 0]
click at [177, 68] on li "2025" at bounding box center [177, 66] width 49 height 14
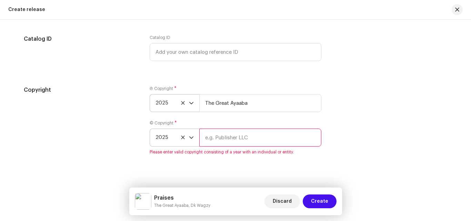
click at [237, 140] on input "text" at bounding box center [260, 138] width 122 height 18
type input "The Great Ayaaba"
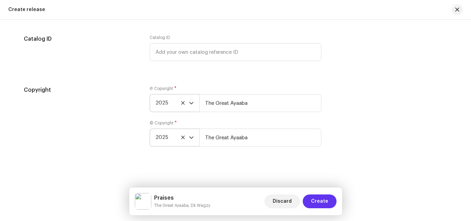
click at [325, 202] on span "Create" at bounding box center [319, 202] width 17 height 14
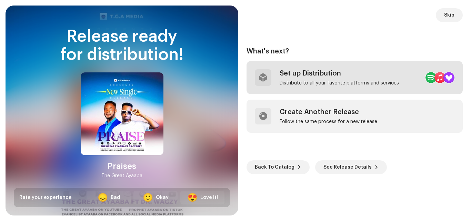
click at [332, 79] on div "Set up Distribution Distribute to all your favorite platforms and services" at bounding box center [339, 77] width 119 height 17
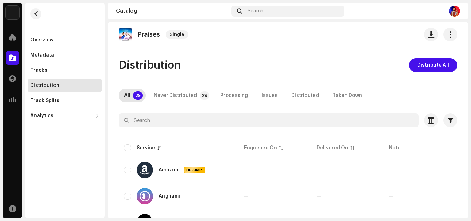
click at [436, 65] on span "Distribute All" at bounding box center [433, 65] width 32 height 14
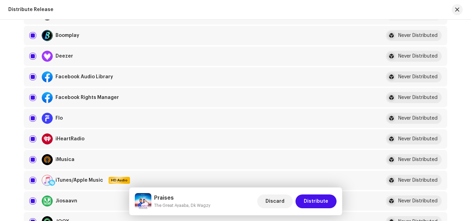
scroll to position [196, 0]
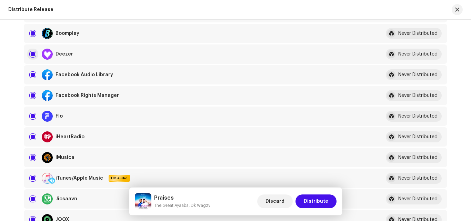
click at [34, 53] on input "checkbox" at bounding box center [32, 54] width 7 height 7
checkbox input "false"
click at [318, 203] on span "Distribute" at bounding box center [316, 202] width 24 height 14
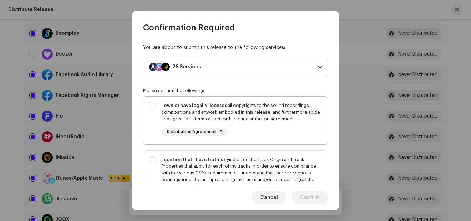
click at [152, 102] on div "I own or have legally licensed all copyrights to the sound recordings, composit…" at bounding box center [236, 119] width 184 height 45
checkbox input "true"
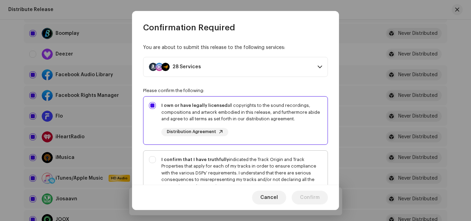
click at [154, 156] on div "I confirm that I have truthfully indicated the Track Origin and Track Propertie…" at bounding box center [236, 180] width 184 height 59
checkbox input "true"
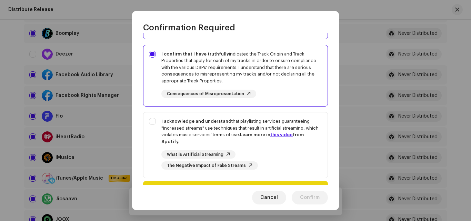
scroll to position [103, 0]
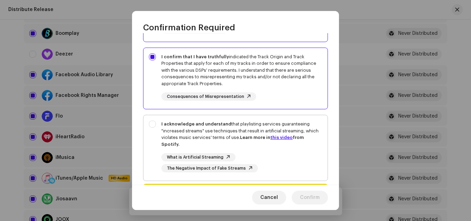
click at [153, 123] on div "I acknowledge and understand that playlisting services guaranteeing "increased …" at bounding box center [236, 146] width 184 height 63
checkbox input "true"
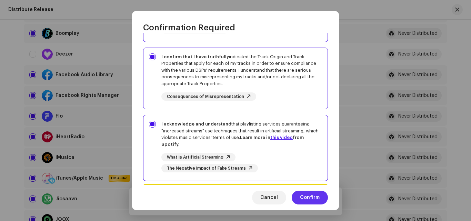
click at [322, 201] on button "Confirm" at bounding box center [310, 198] width 36 height 14
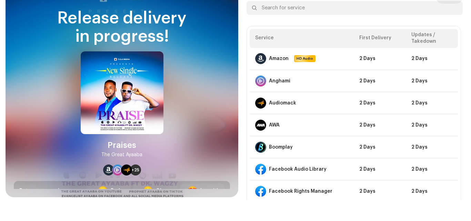
scroll to position [33, 0]
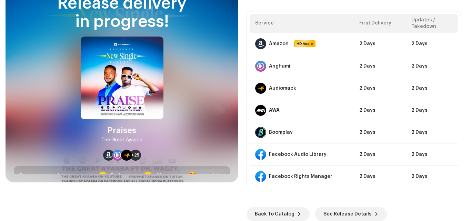
drag, startPoint x: 465, startPoint y: 153, endPoint x: 463, endPoint y: 169, distance: 16.3
click at [463, 169] on div "Skip DSP Guidelines for Delivery Lead Time Your release is on its way and shoul…" at bounding box center [354, 77] width 233 height 210
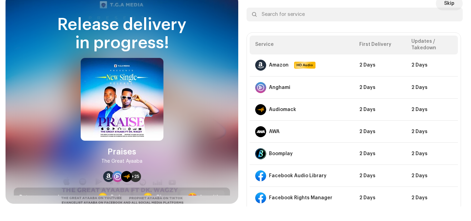
scroll to position [0, 0]
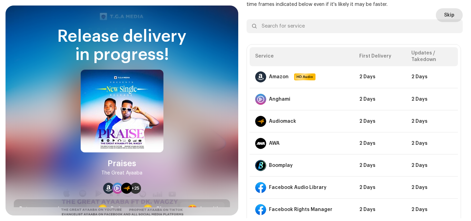
click at [444, 15] on span "Skip" at bounding box center [449, 15] width 10 height 14
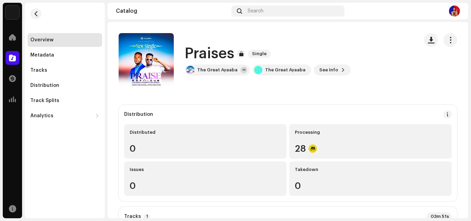
click at [358, 87] on div "Praises Single The Great Ayaaba +1 The Great Ayaaba See Info" at bounding box center [266, 60] width 295 height 55
